Goal: Transaction & Acquisition: Book appointment/travel/reservation

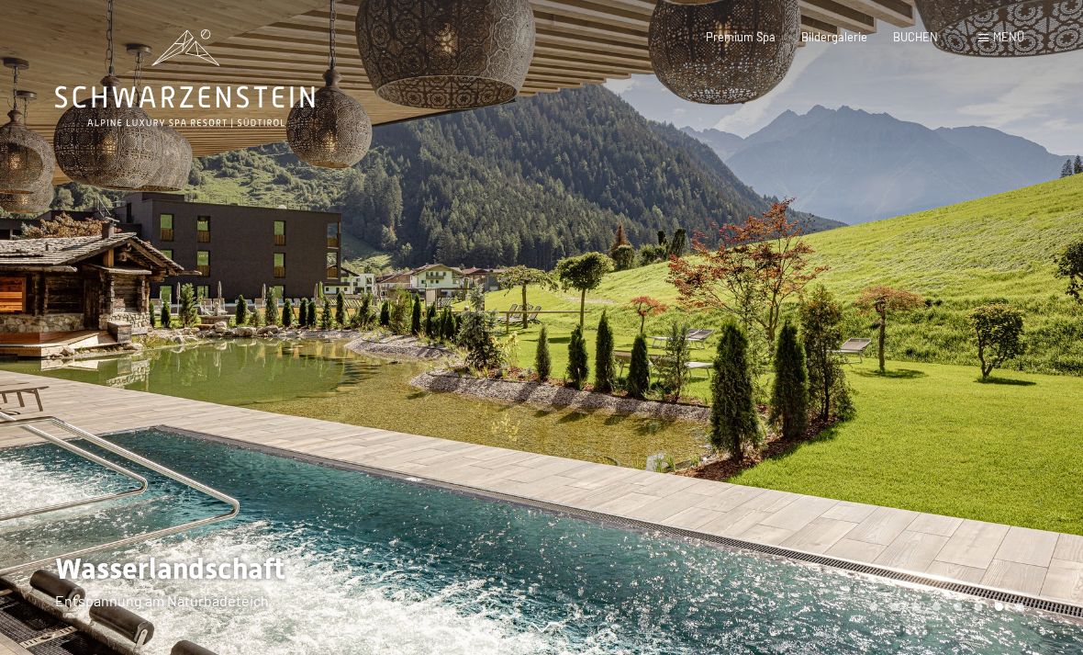
click at [989, 36] on span at bounding box center [984, 38] width 10 height 8
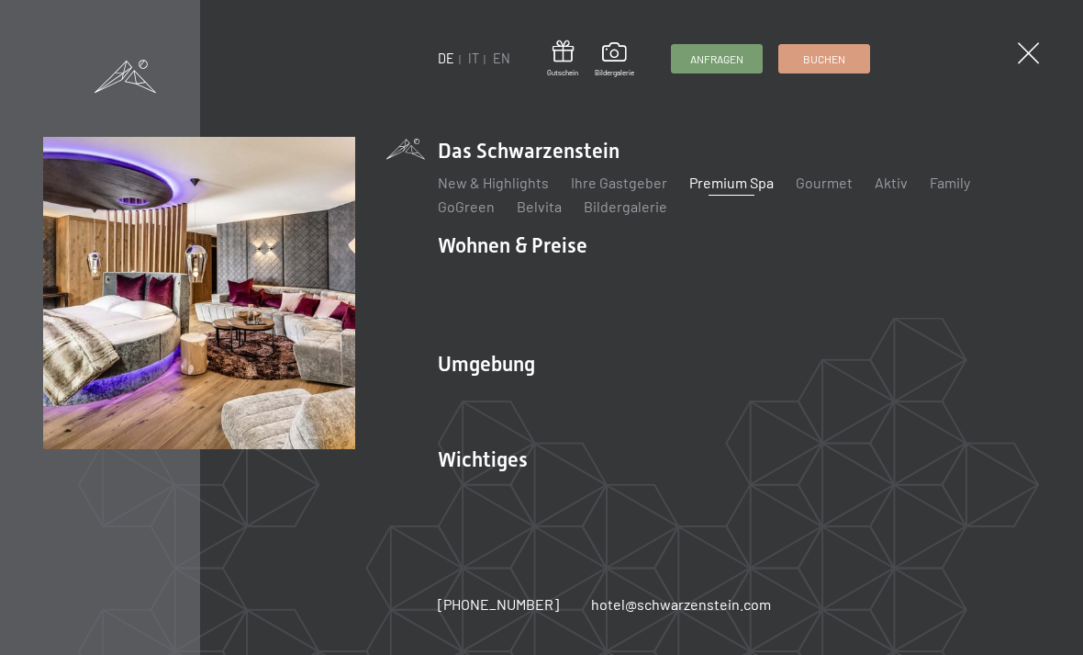
click at [739, 283] on link "Angebote" at bounding box center [740, 277] width 64 height 17
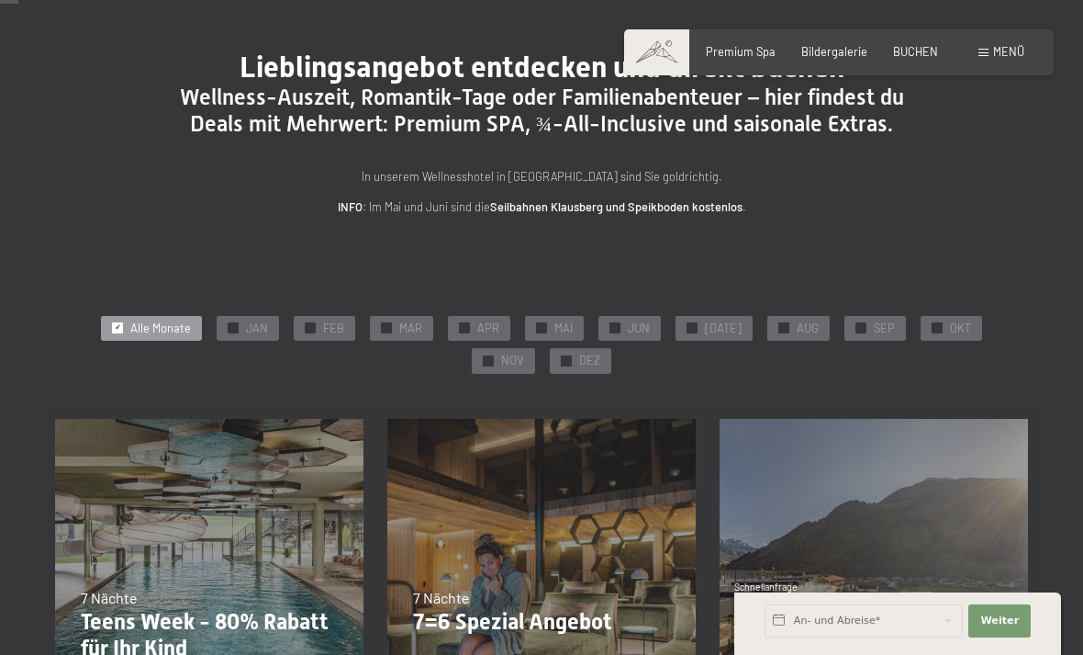
scroll to position [98, 0]
click at [524, 352] on span "NOV" at bounding box center [512, 360] width 23 height 17
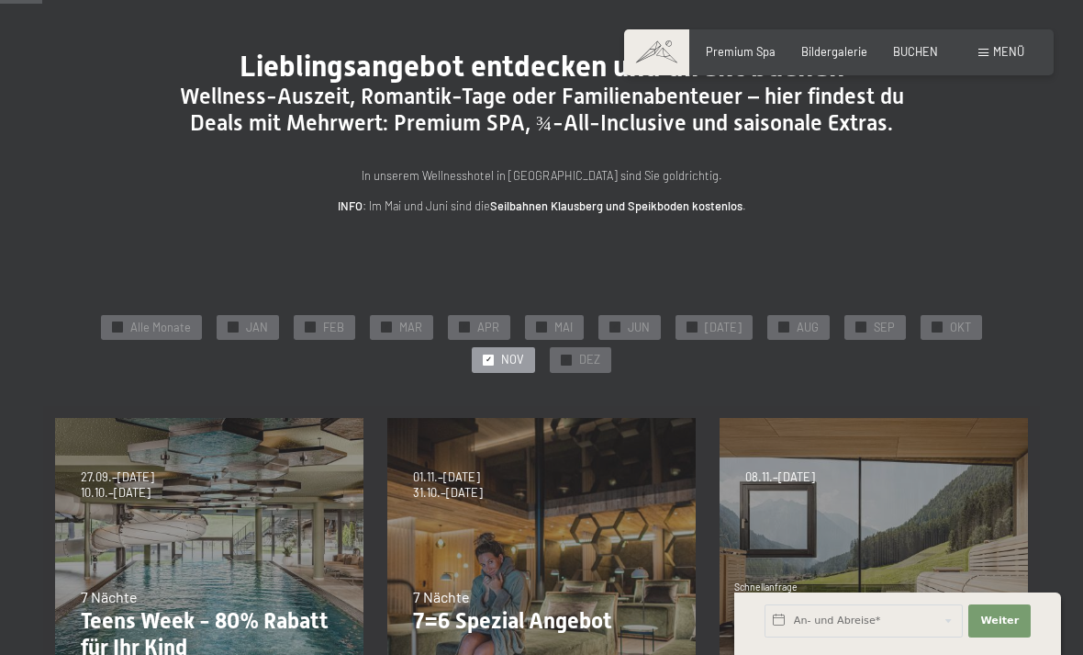
click at [553, 366] on div "✓ DEZ" at bounding box center [581, 360] width 62 height 26
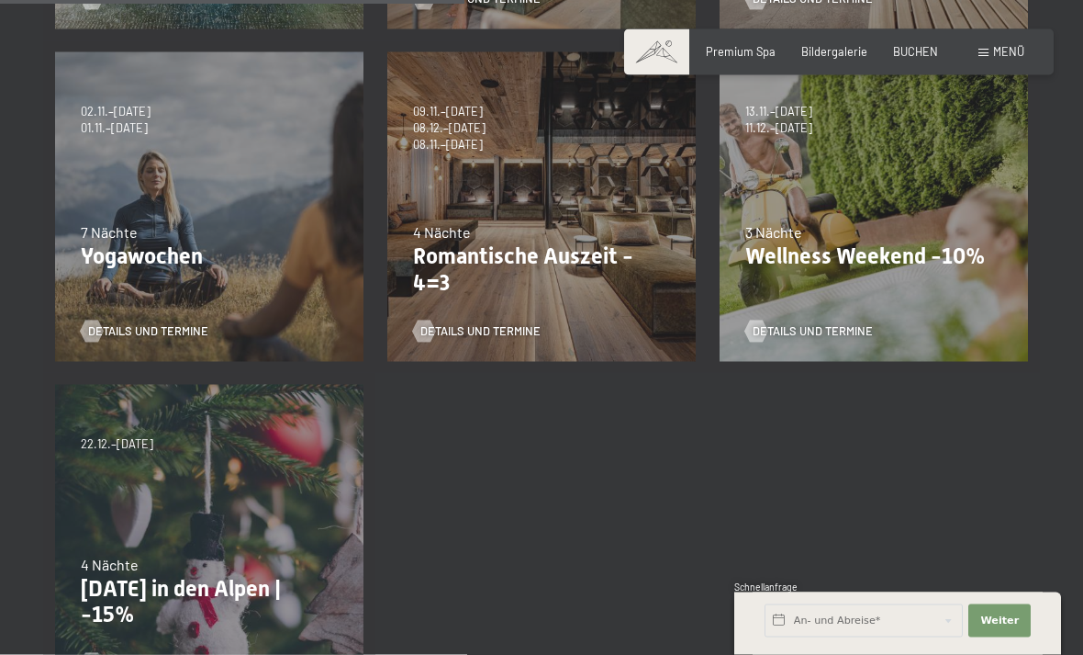
scroll to position [799, 0]
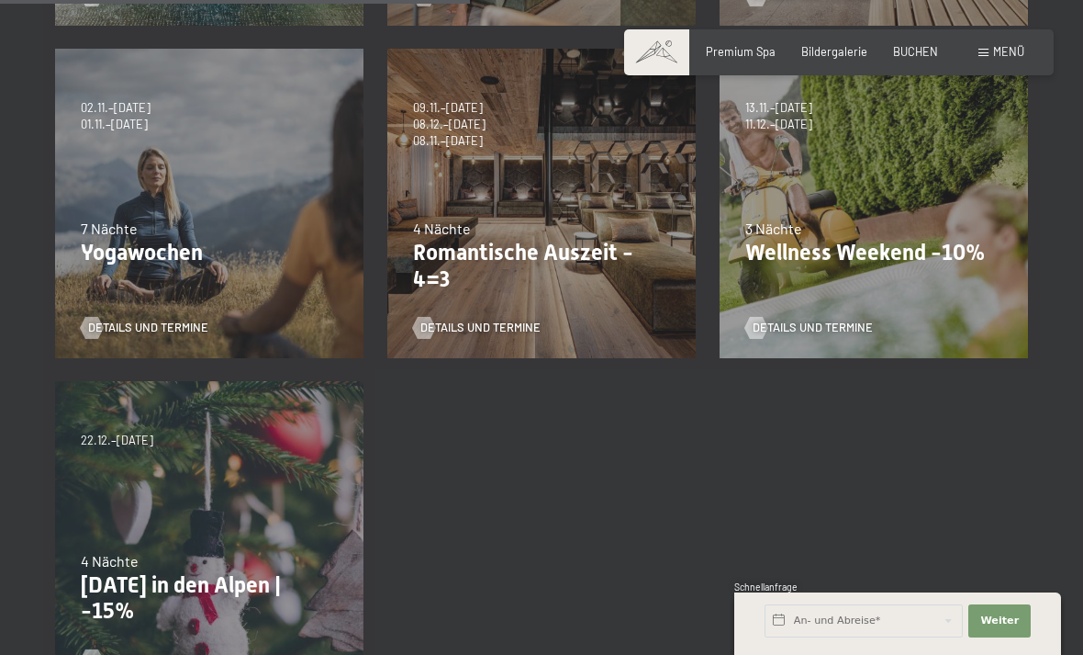
click at [622, 240] on p "Romantische Auszeit - 4=3" at bounding box center [541, 266] width 257 height 53
click at [510, 322] on span "Details und Termine" at bounding box center [480, 327] width 120 height 17
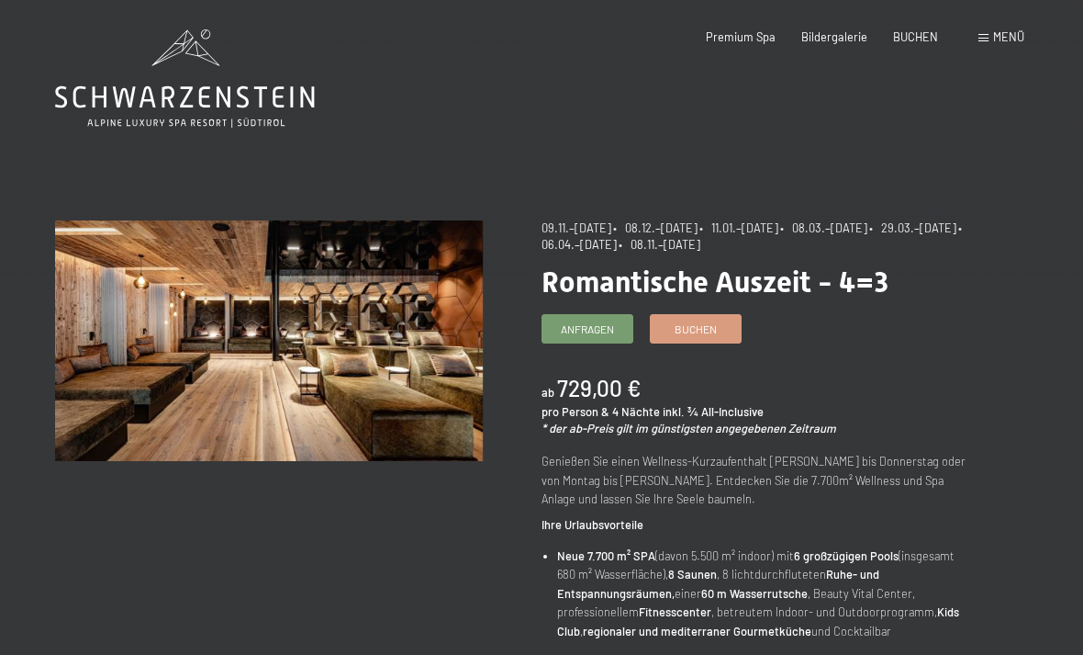
click at [729, 323] on link "Buchen" at bounding box center [696, 329] width 90 height 28
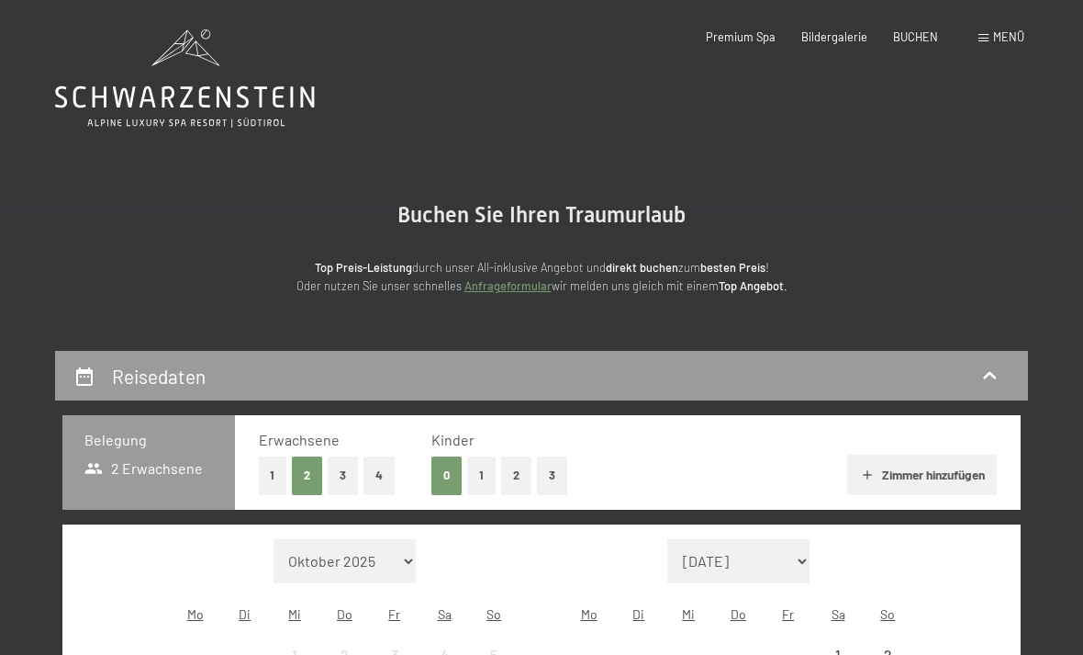
select select "2025-11-01"
select select "2025-12-01"
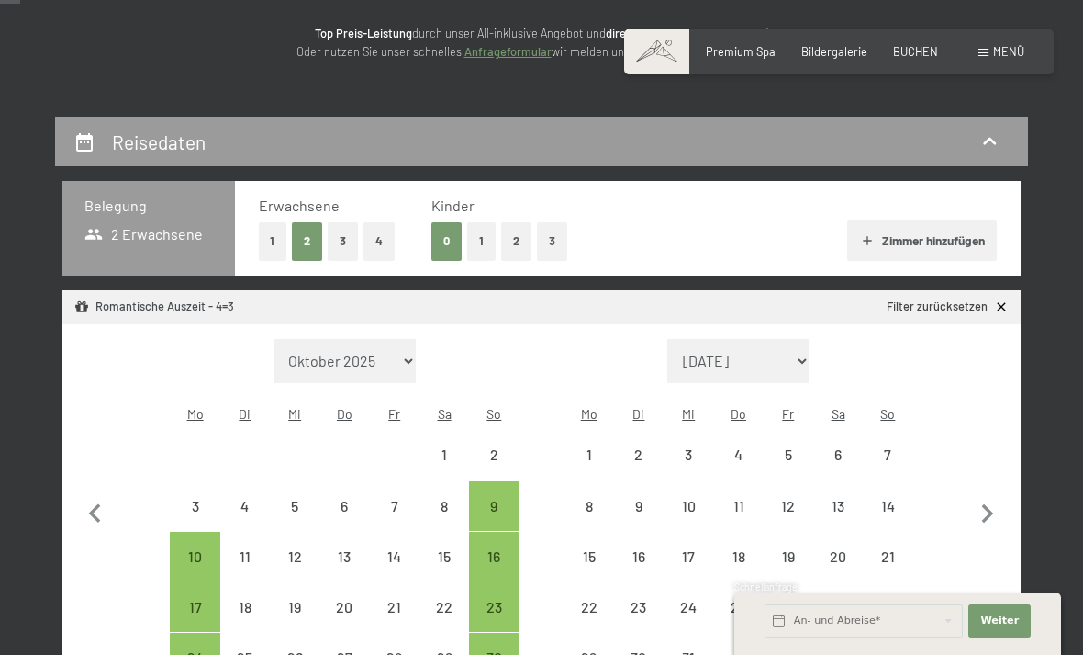
select select "2025-11-01"
select select "2025-12-01"
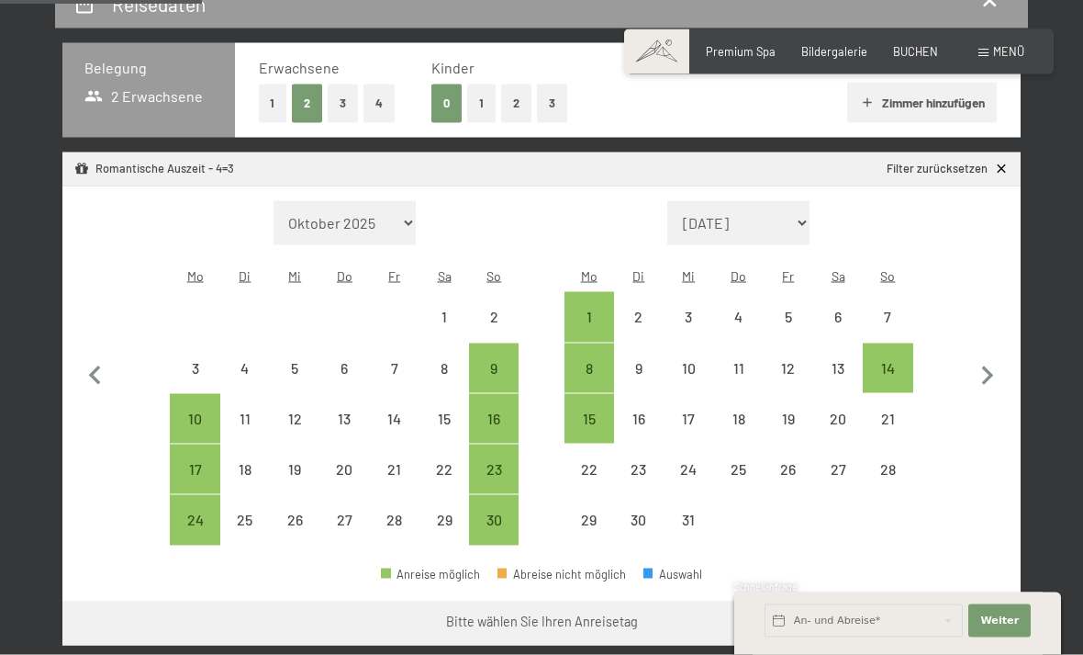
scroll to position [410, 0]
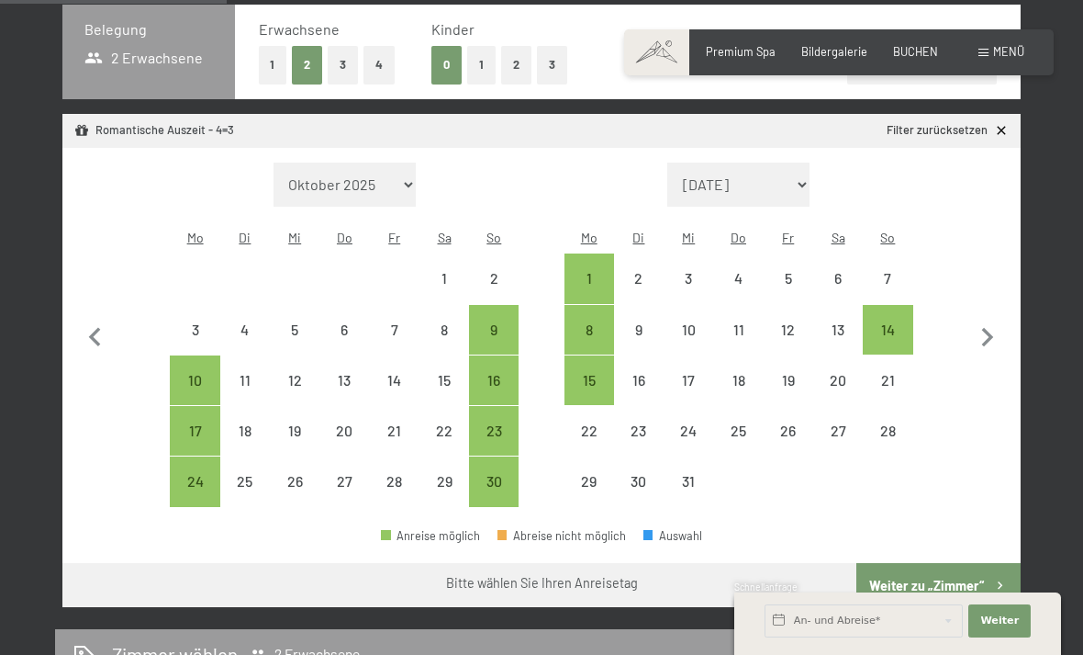
click at [500, 389] on span "Einwilligung Marketing*" at bounding box center [439, 380] width 151 height 18
click at [354, 389] on input "Einwilligung Marketing*" at bounding box center [345, 380] width 18 height 18
click at [501, 389] on span "Einwilligung Marketing*" at bounding box center [439, 380] width 151 height 18
click at [354, 389] on input "Einwilligung Marketing*" at bounding box center [345, 380] width 18 height 18
checkbox input "false"
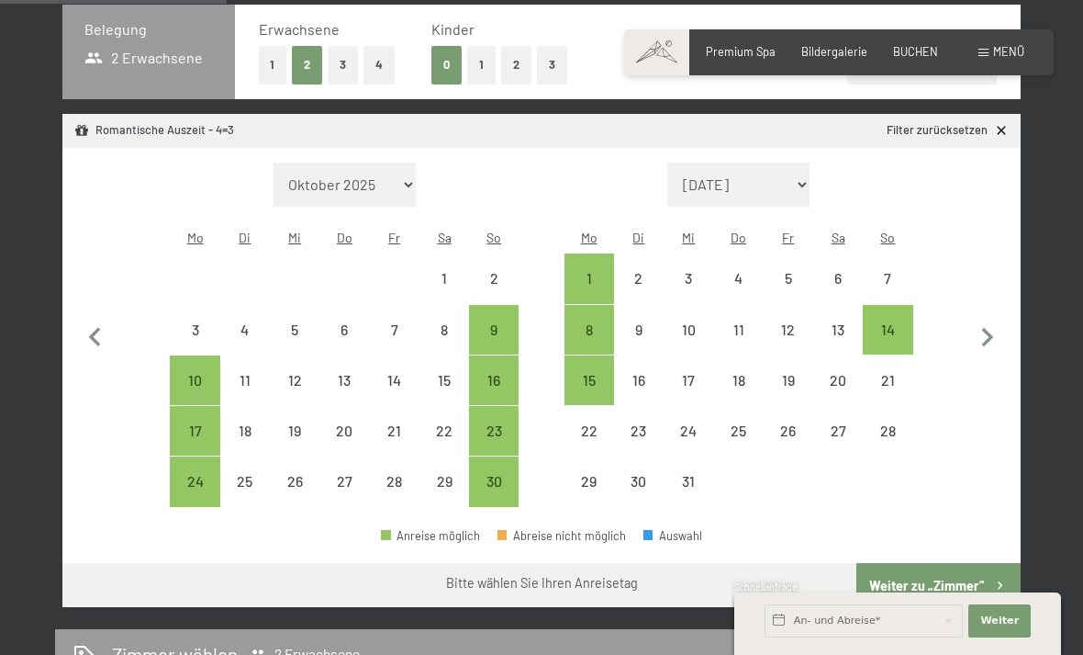
click at [507, 423] on div "23" at bounding box center [494, 446] width 46 height 46
select select "2025-11-01"
select select "2025-12-01"
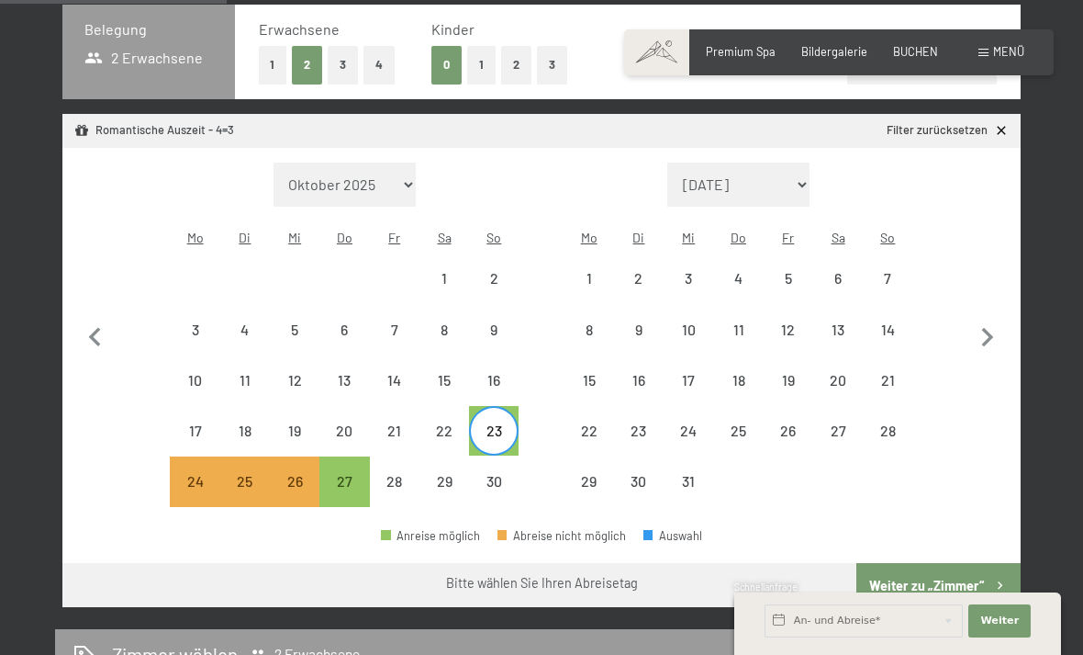
click at [337, 474] on div "27" at bounding box center [344, 497] width 46 height 46
select select "2025-11-01"
select select "2025-12-01"
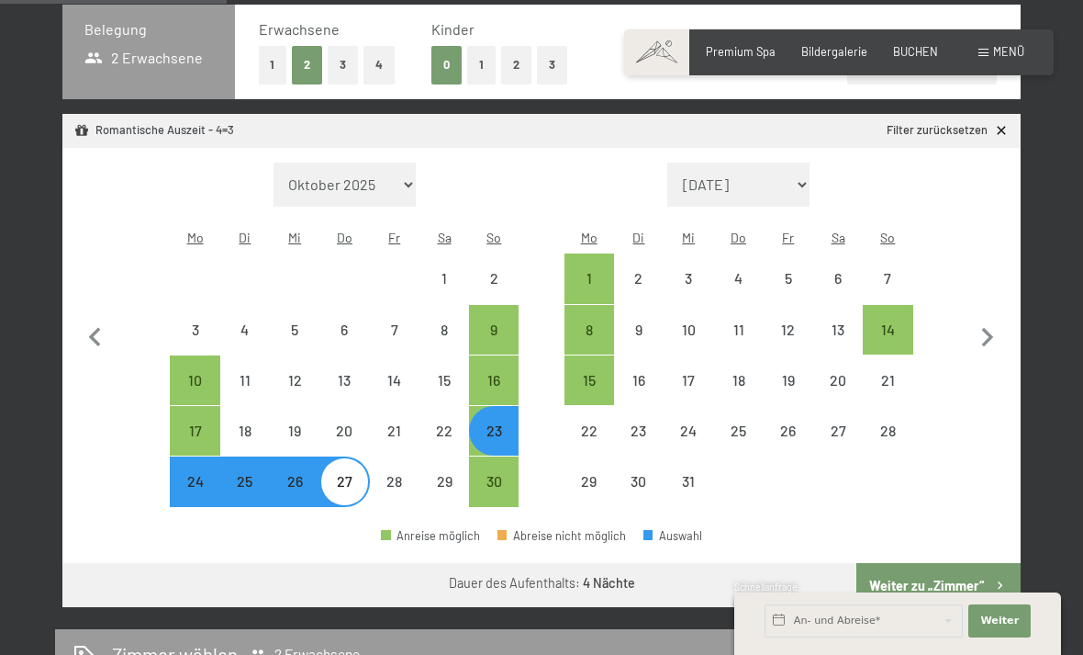
select select "2025-11-01"
select select "2025-12-01"
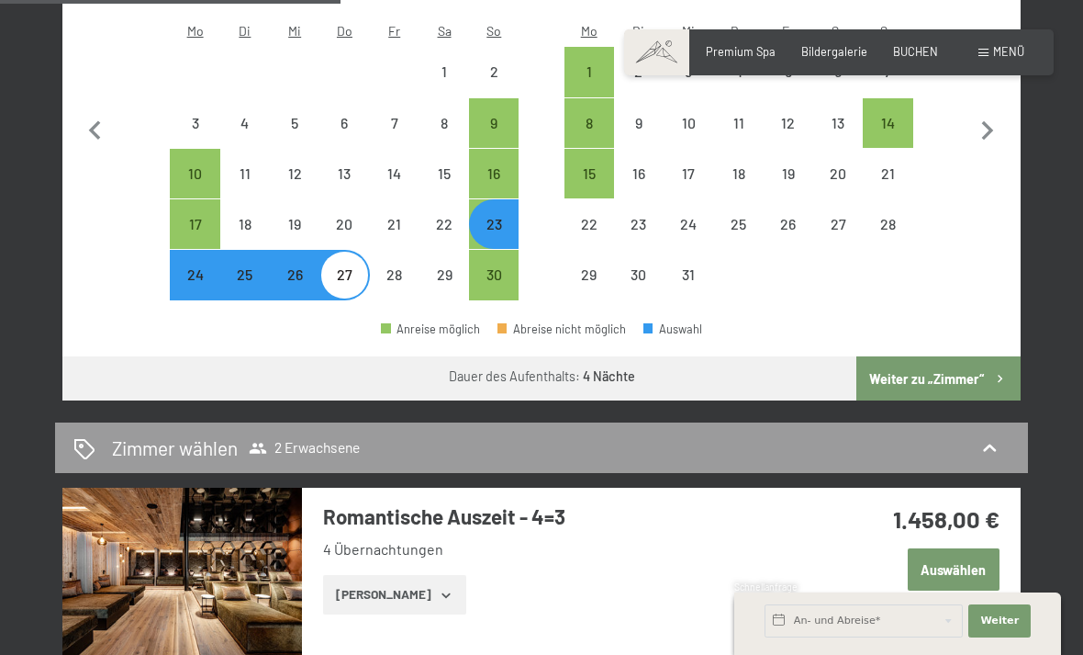
click at [942, 356] on button "Weiter zu „Zimmer“" at bounding box center [939, 378] width 164 height 44
select select "2025-11-01"
select select "2025-12-01"
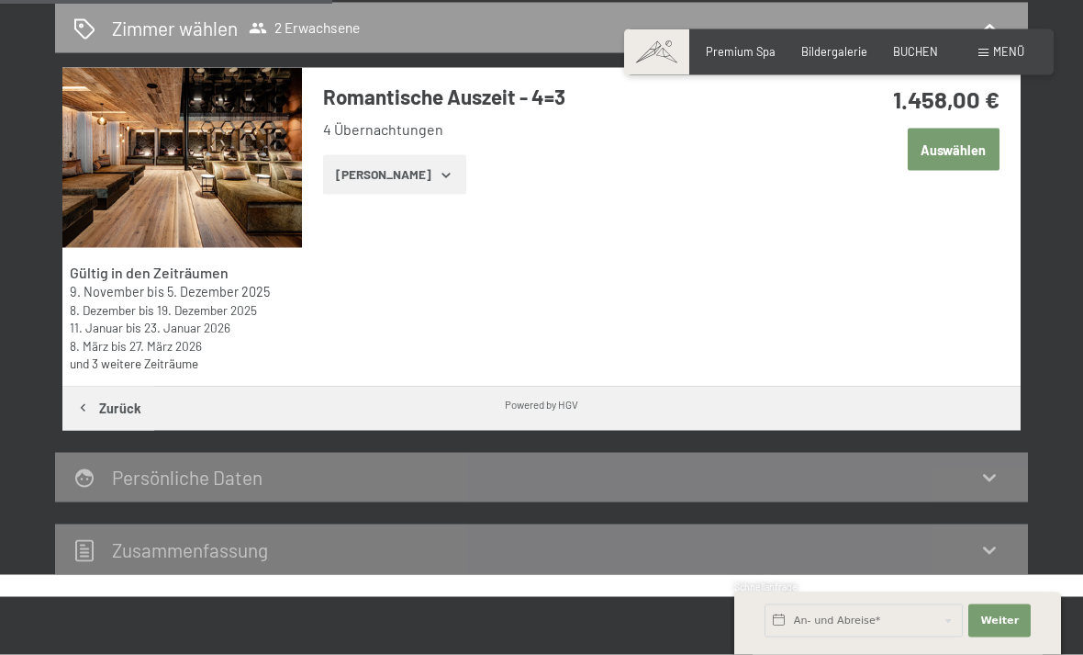
scroll to position [423, 0]
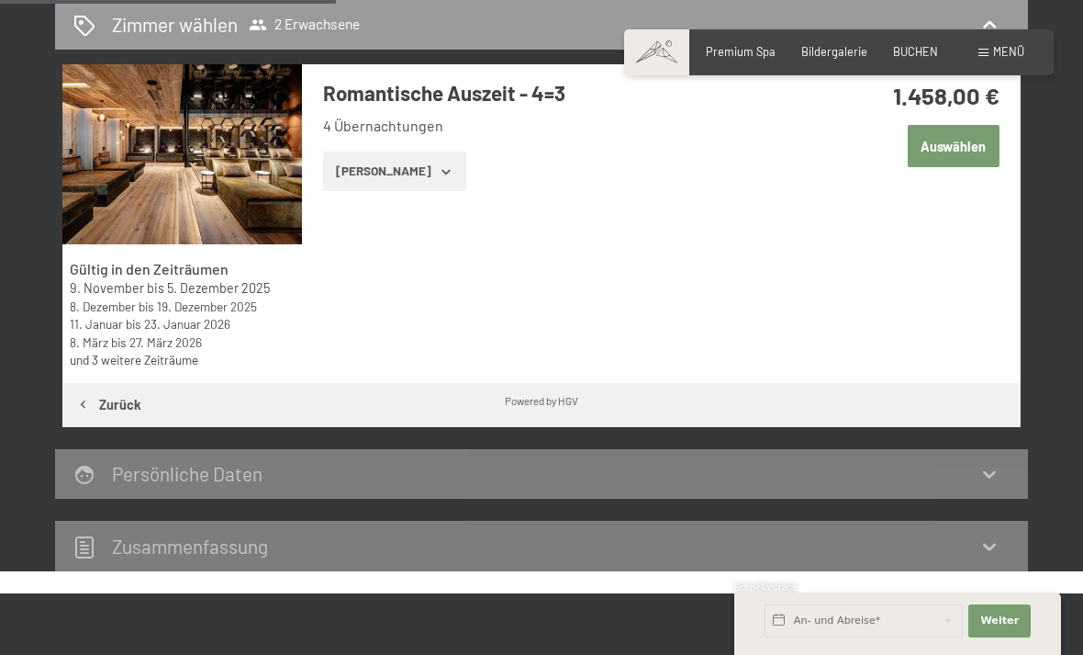
click at [965, 151] on button "Auswählen" at bounding box center [954, 146] width 92 height 42
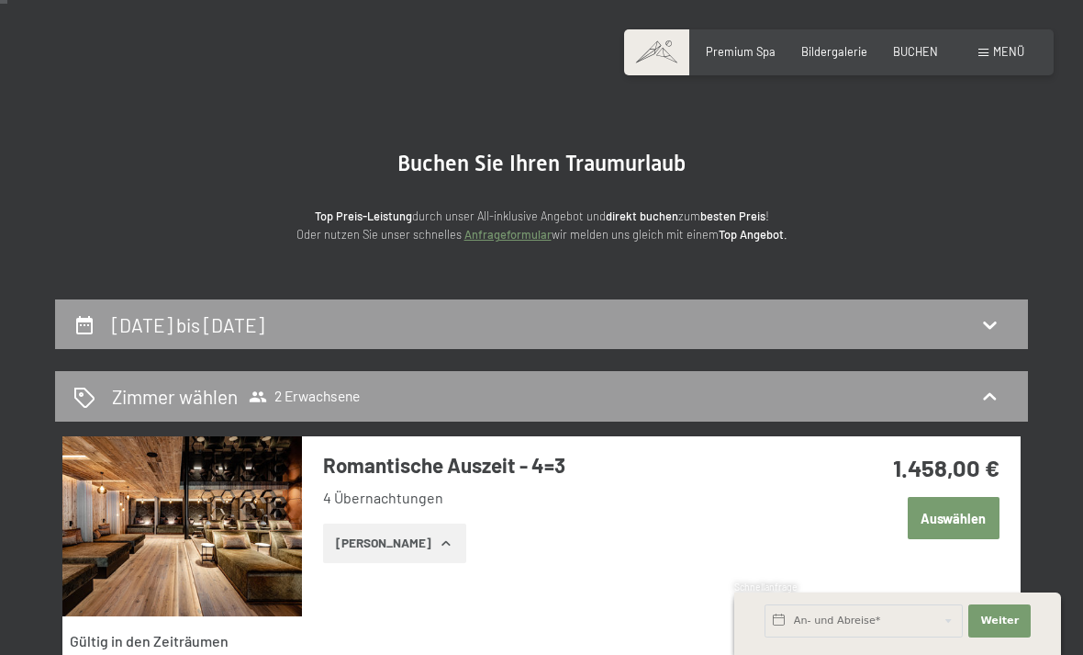
scroll to position [32, 0]
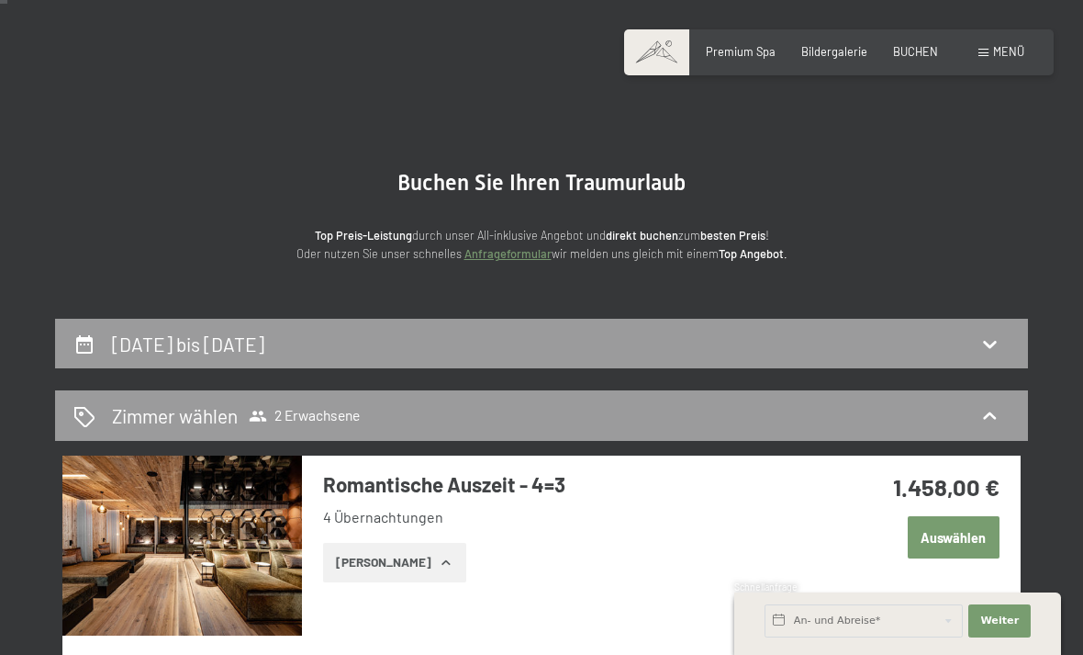
click at [878, 338] on div "23. November bis 27. November 2025" at bounding box center [541, 344] width 936 height 27
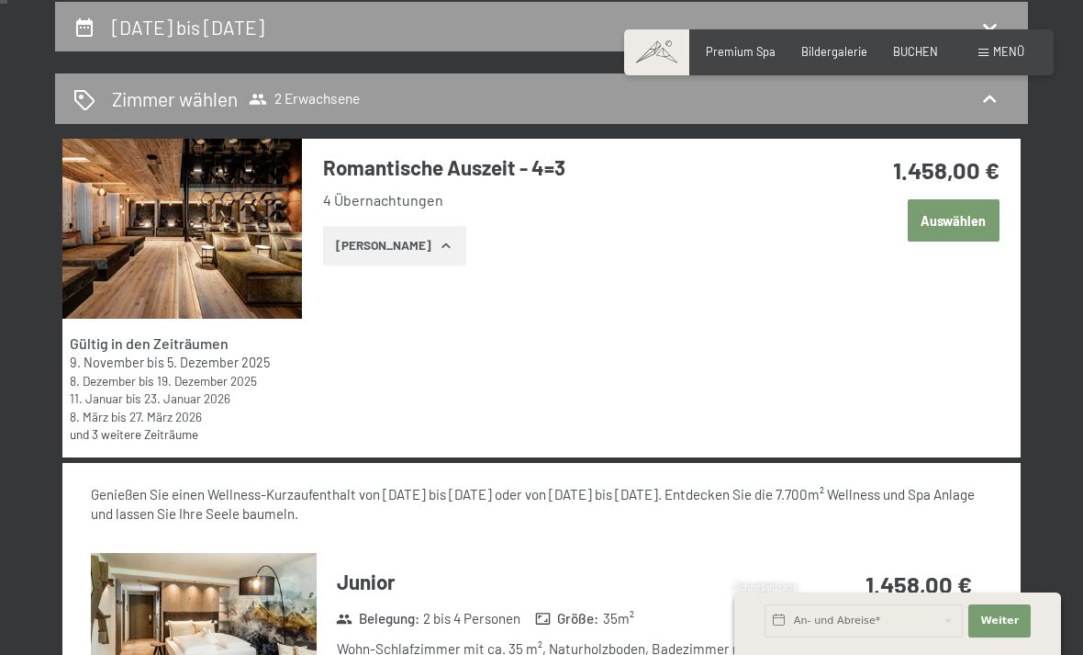
select select "2025-11-01"
select select "2025-12-01"
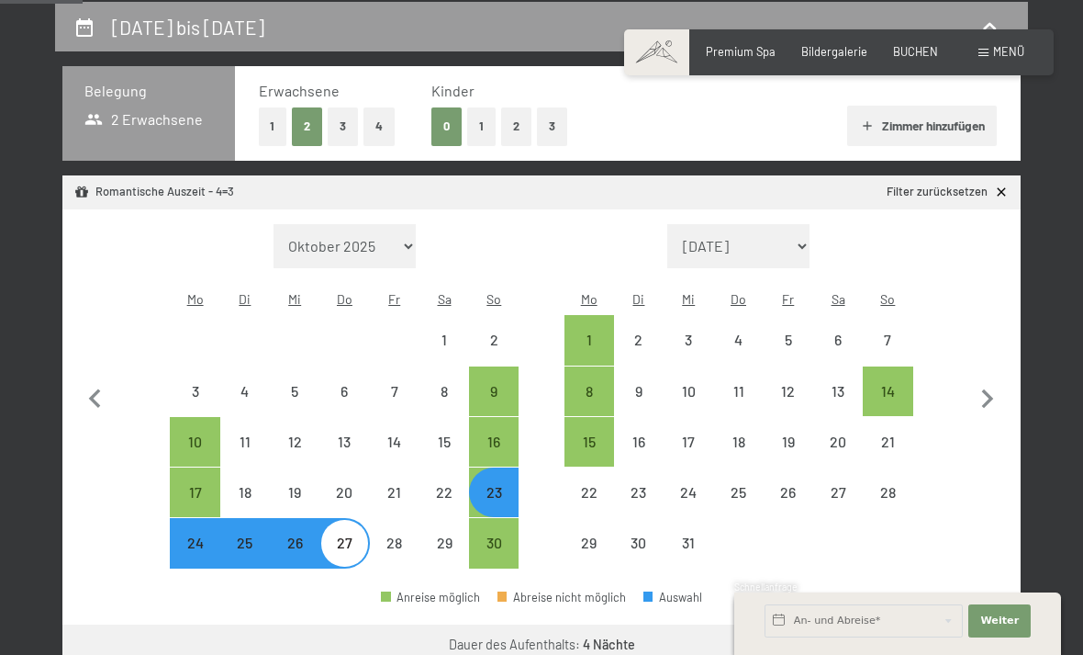
click at [501, 535] on div "30" at bounding box center [494, 558] width 46 height 46
select select "2025-11-01"
select select "2025-12-01"
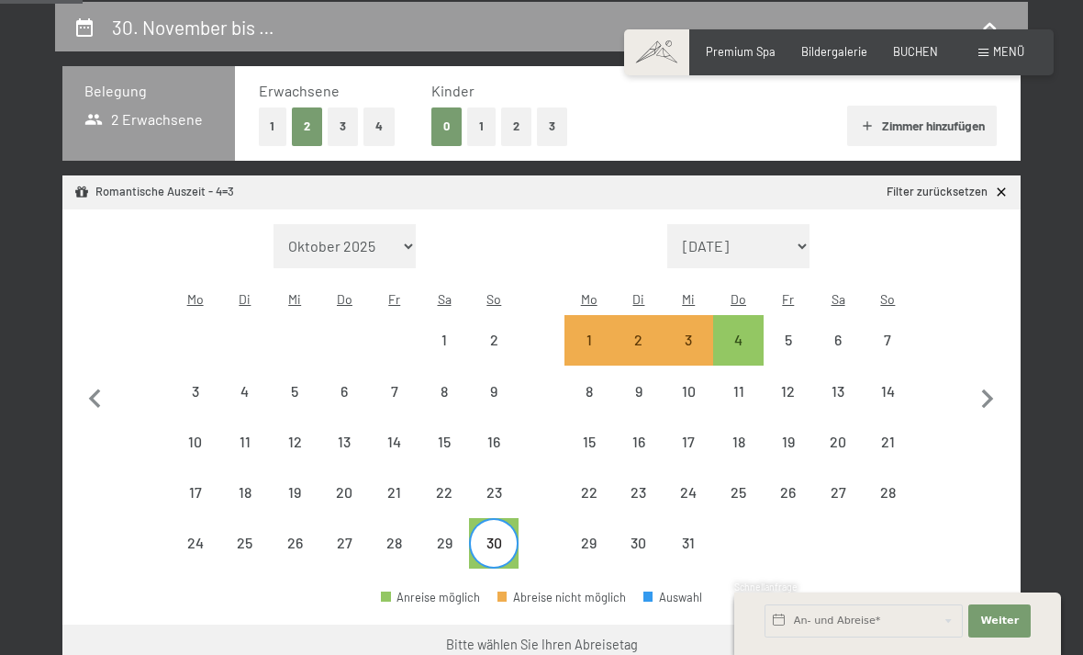
click at [749, 332] on div "4" at bounding box center [738, 355] width 46 height 46
select select "2025-11-01"
select select "2025-12-01"
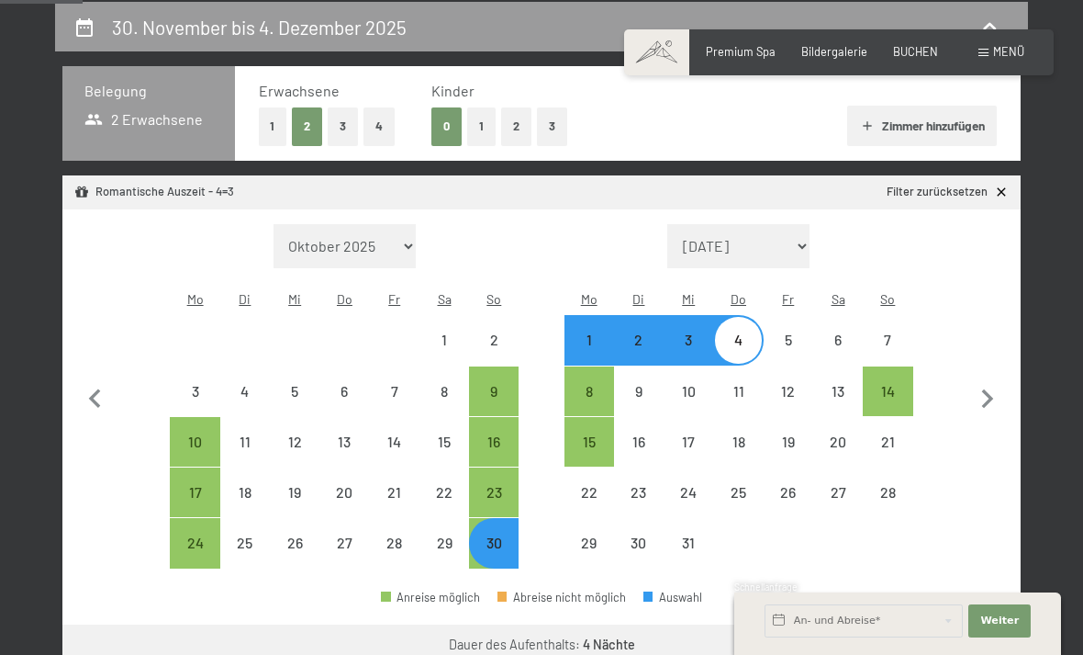
select select "2025-11-01"
select select "2025-12-01"
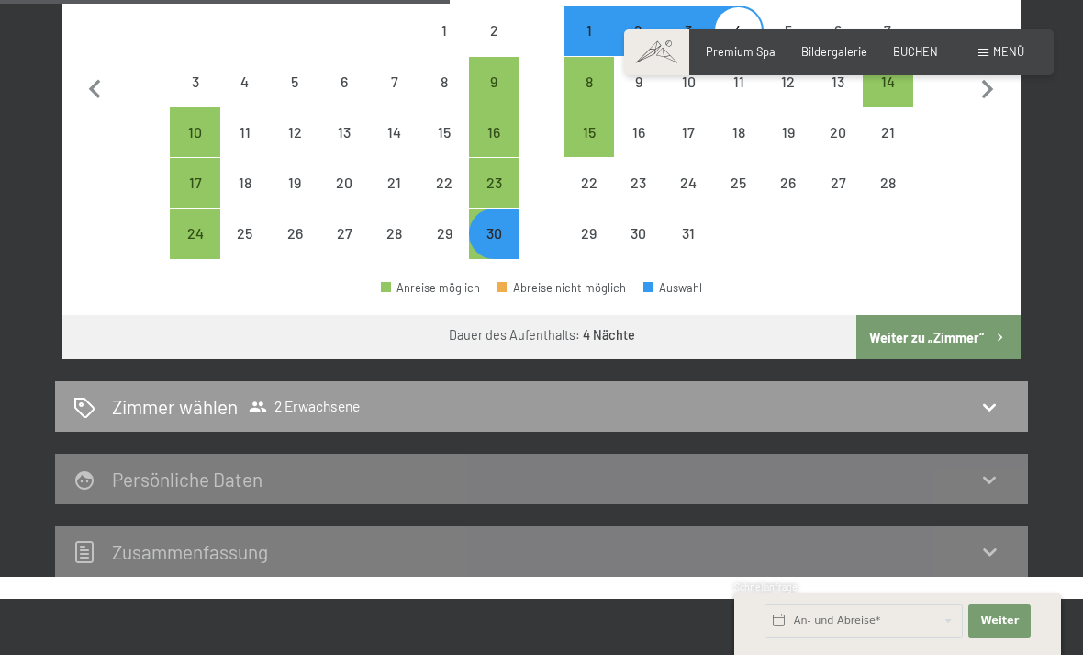
click at [947, 321] on button "Weiter zu „Zimmer“" at bounding box center [939, 337] width 164 height 44
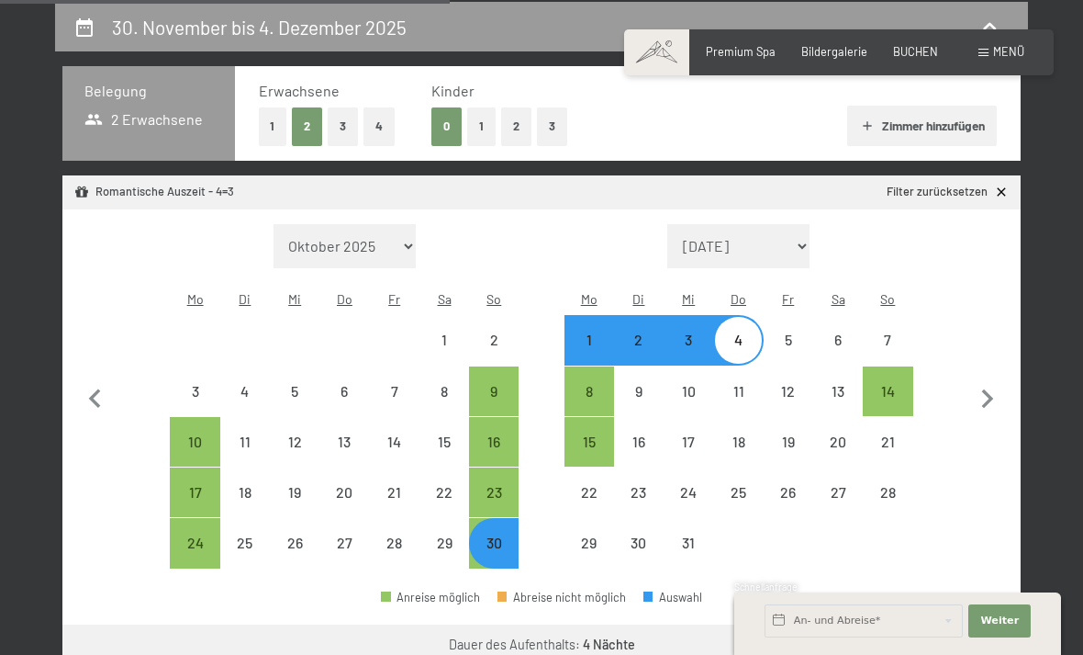
select select "2025-11-01"
select select "2025-12-01"
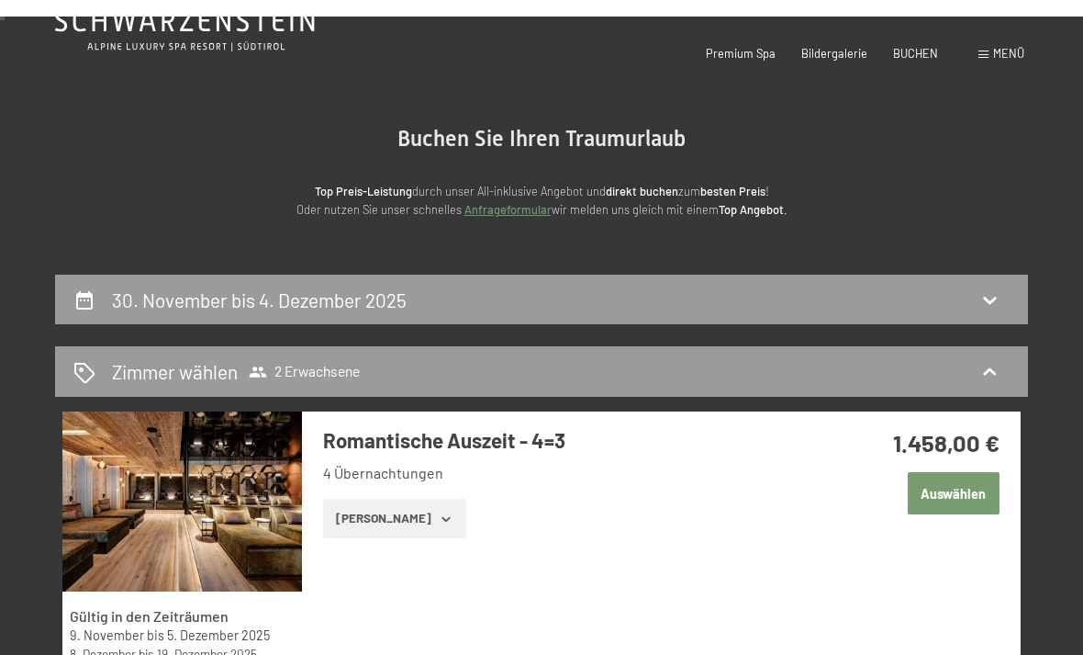
scroll to position [0, 0]
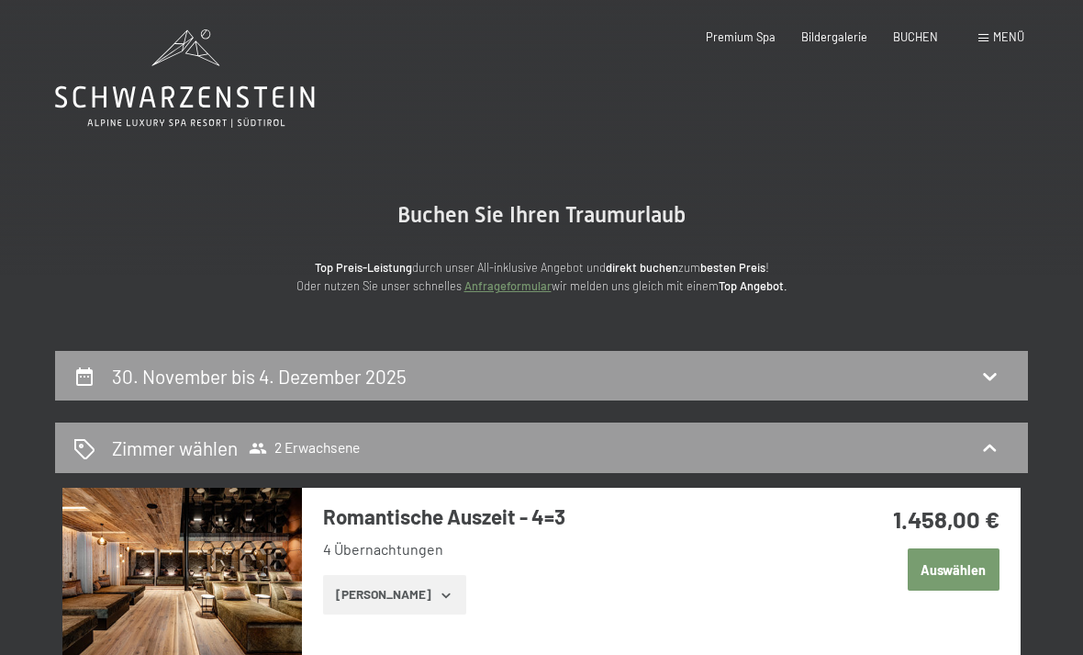
click at [995, 39] on span "Menü" at bounding box center [1008, 36] width 31 height 15
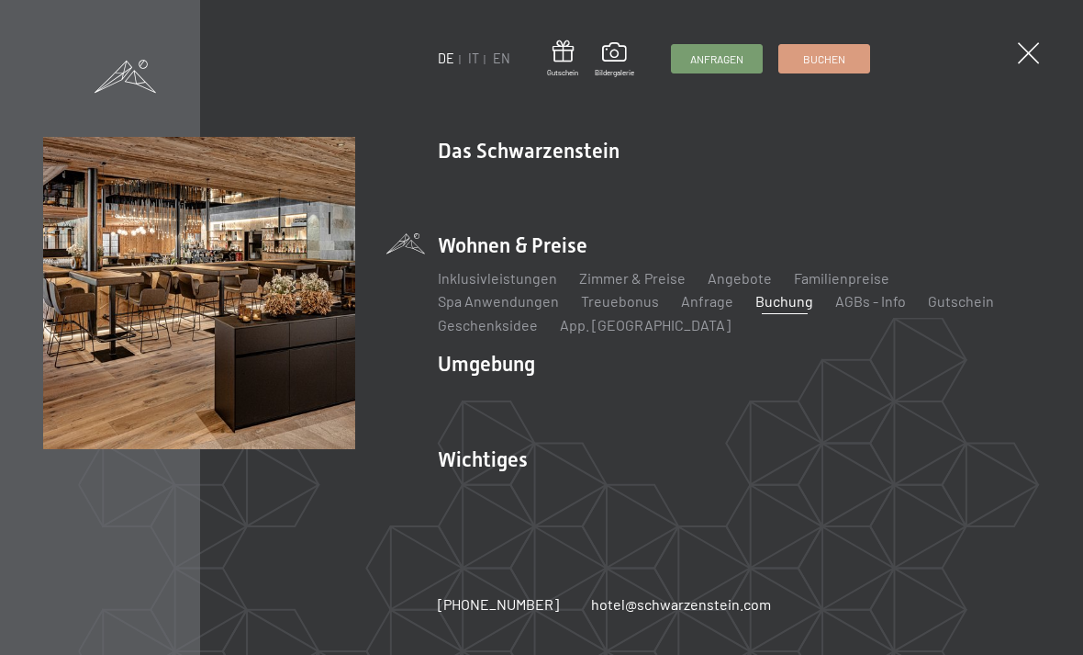
click at [524, 188] on link "New & Highlights" at bounding box center [493, 182] width 111 height 17
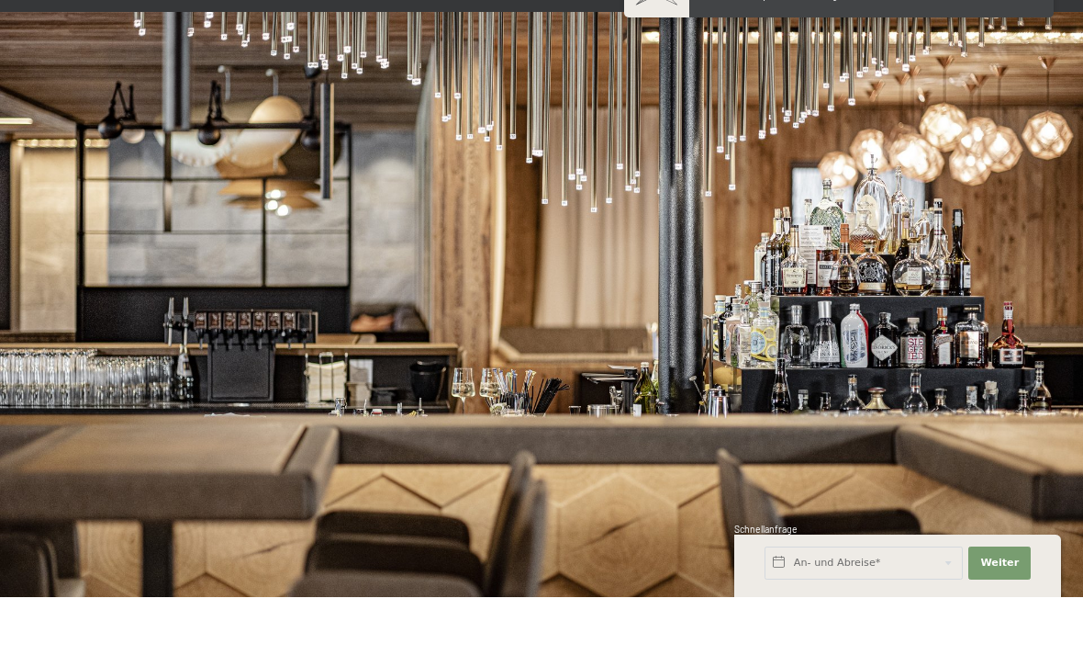
scroll to position [3966, 0]
